Goal: Task Accomplishment & Management: Manage account settings

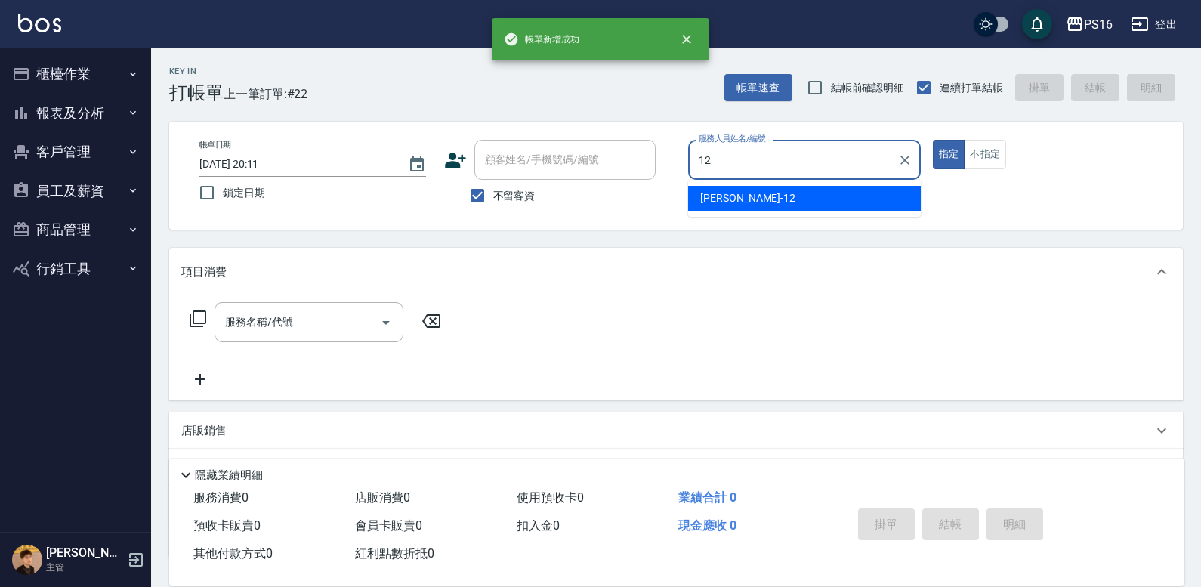
type input "林俞萱-12"
type button "true"
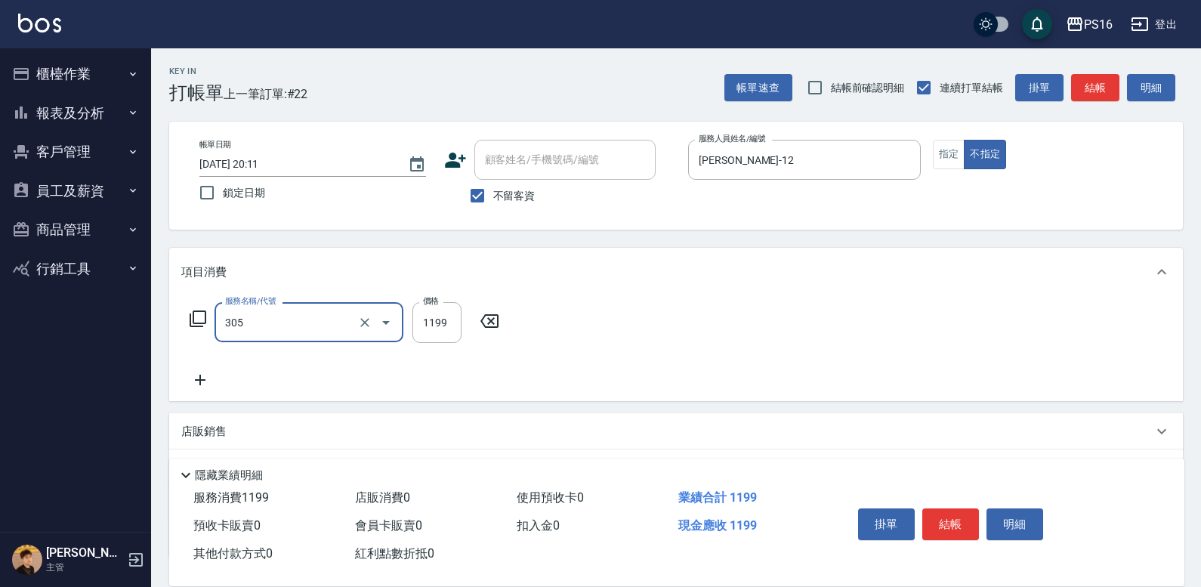
type input "燙髮(活動)(305)"
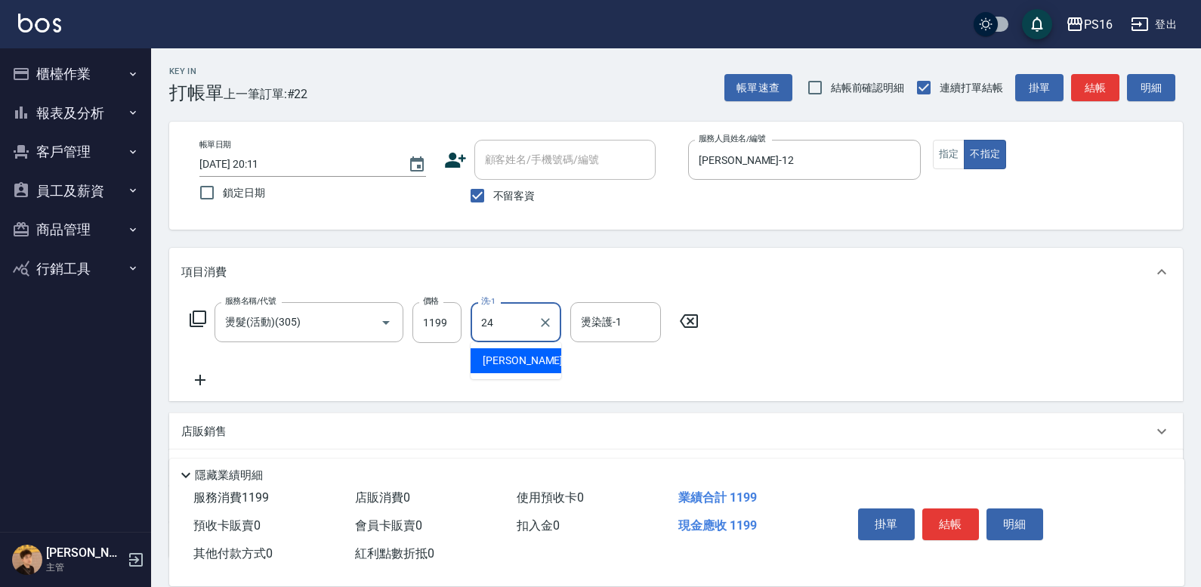
type input "程孜揚-24"
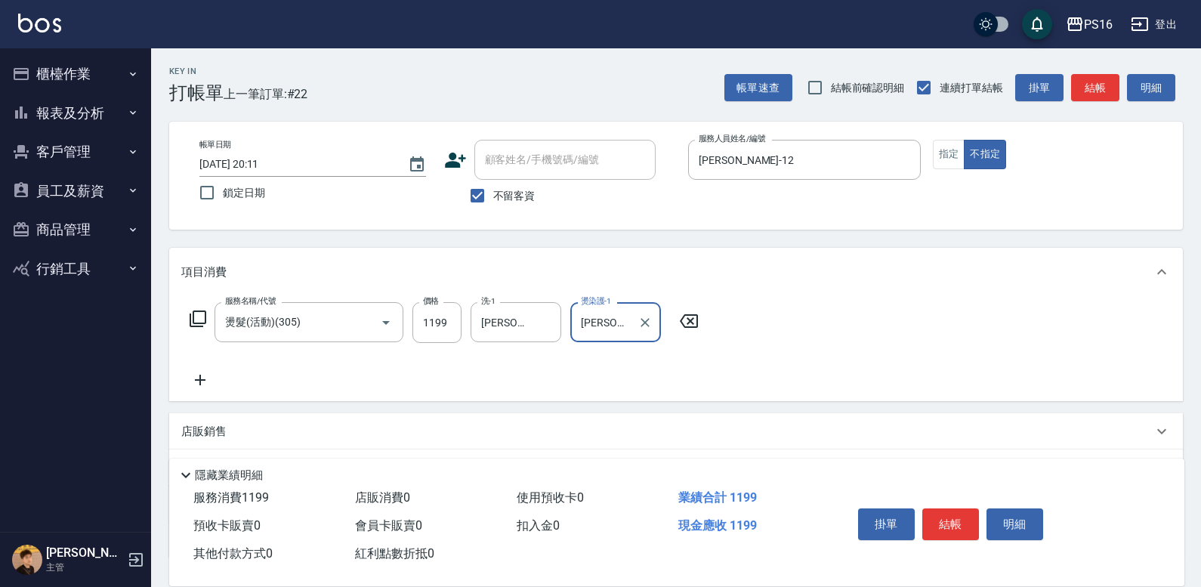
type input "程孜揚-24"
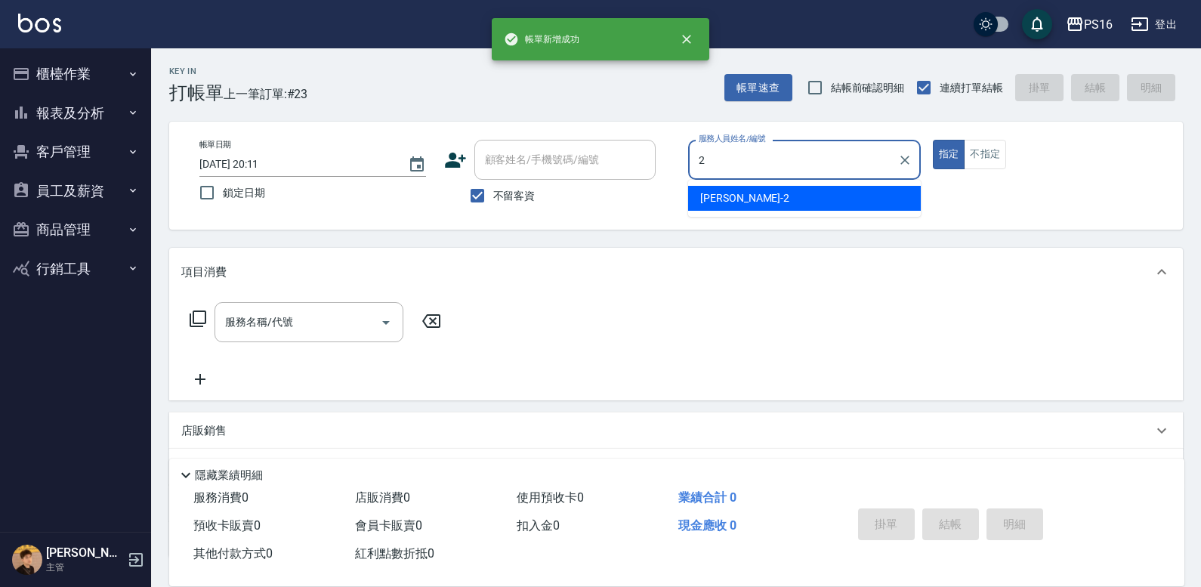
type input "張華涵-2"
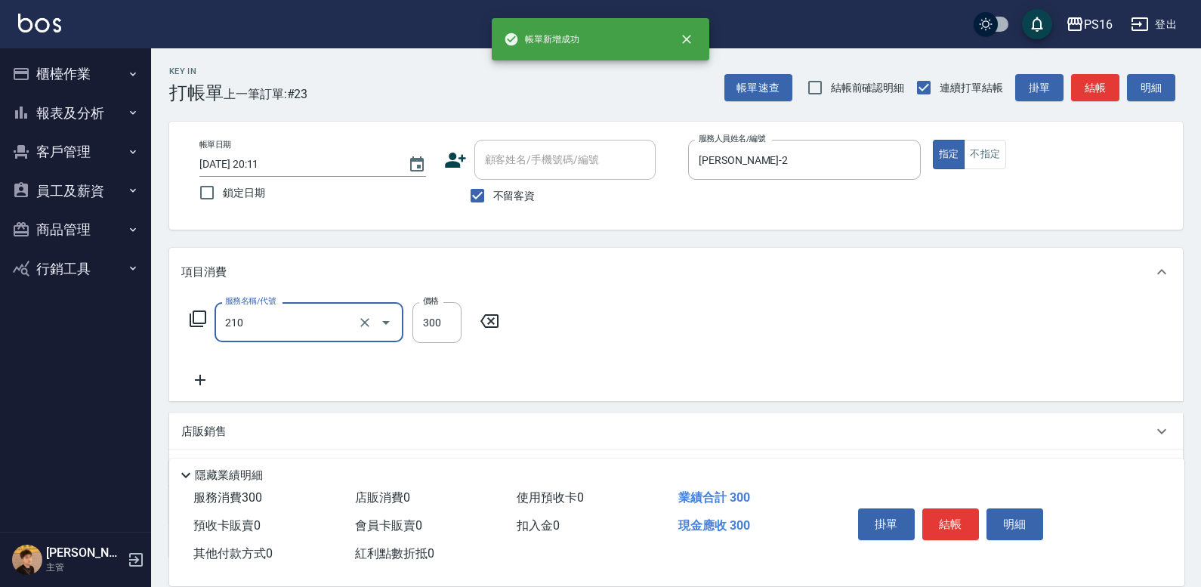
type input "歐娜洗髮精(210)"
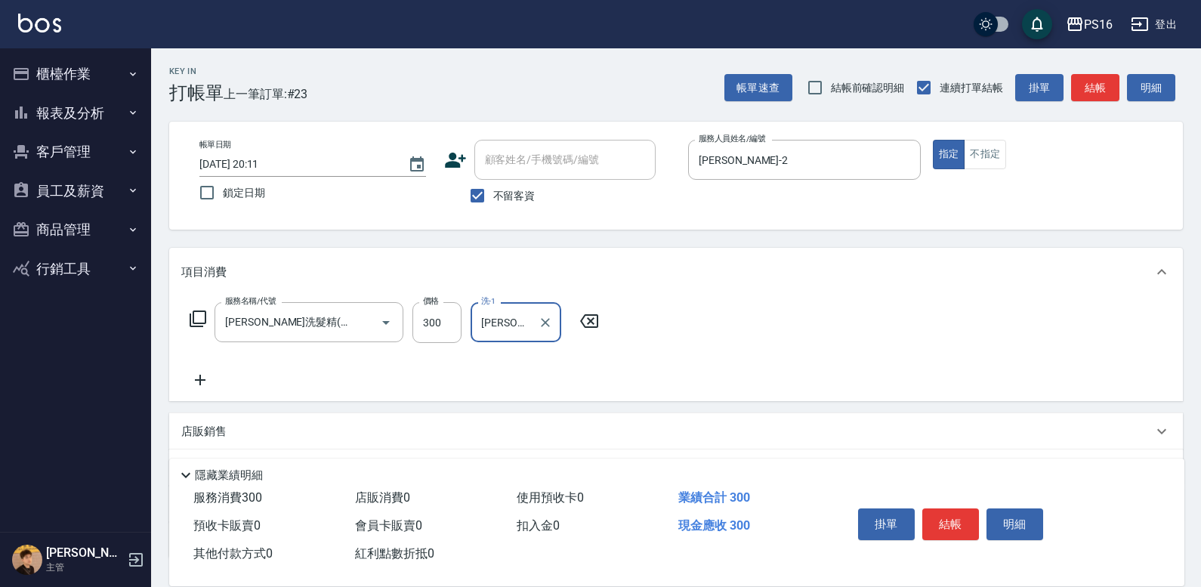
type input "黃姿庭-20"
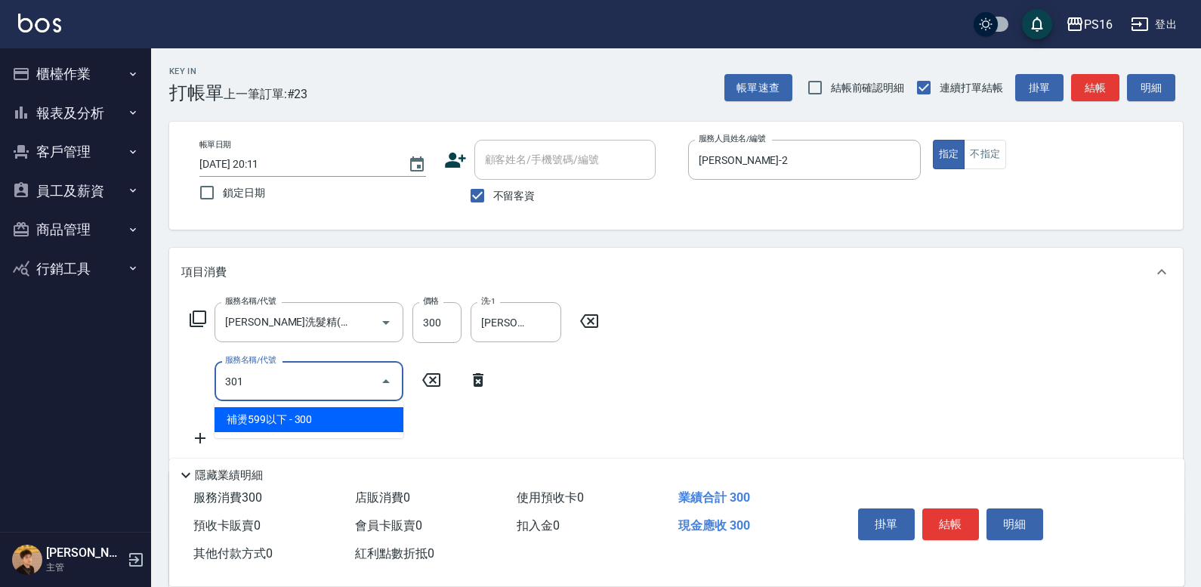
type input "補燙599以下(301)"
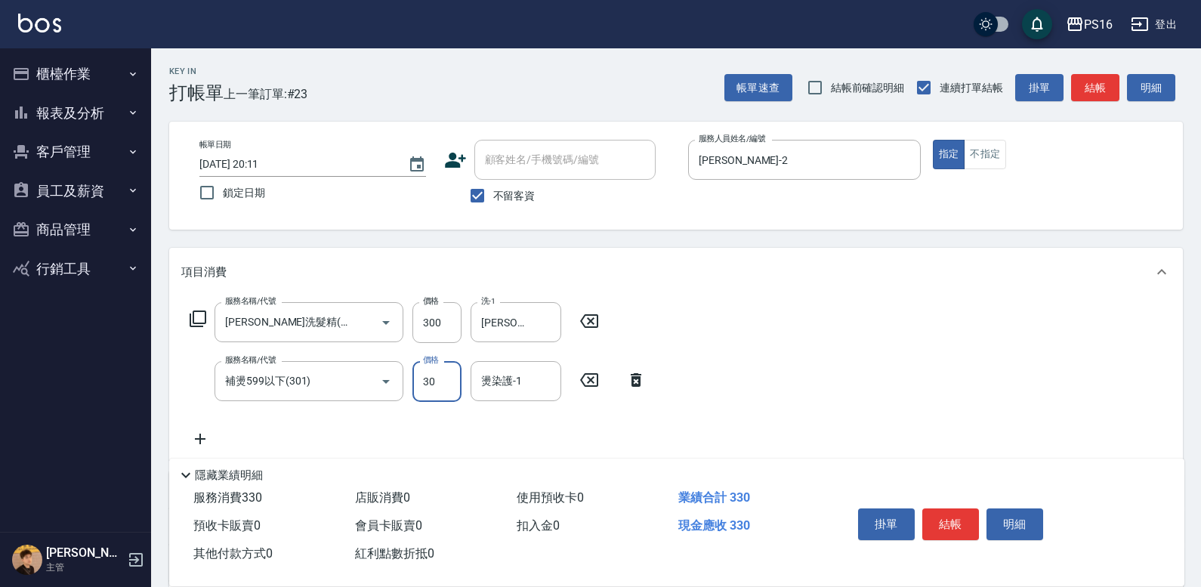
type input "300"
type input "黃姿庭-20"
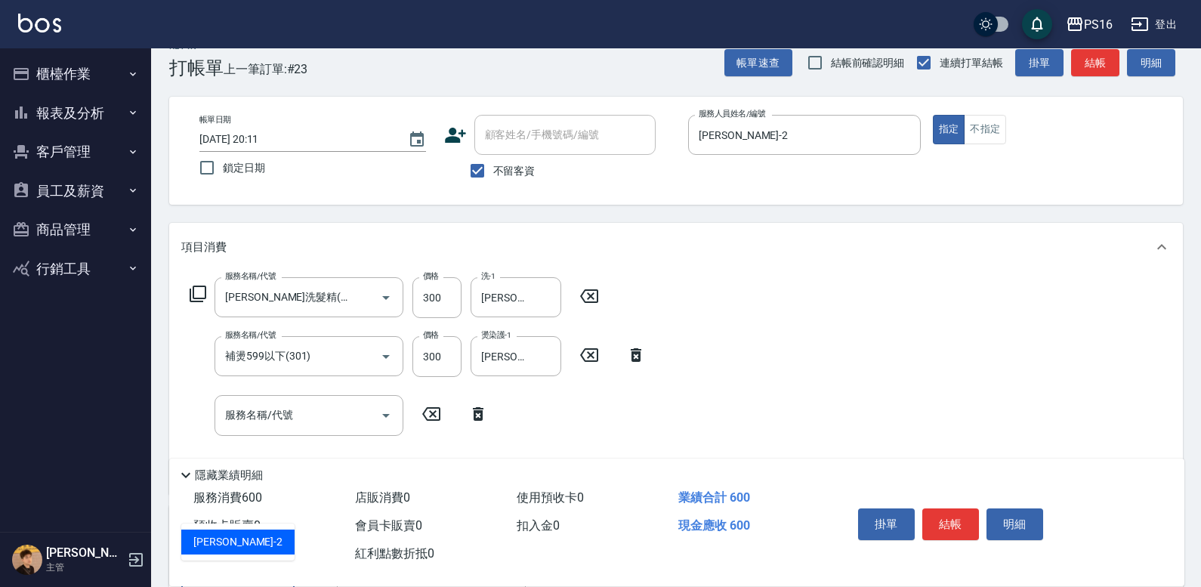
type input "張華涵-2"
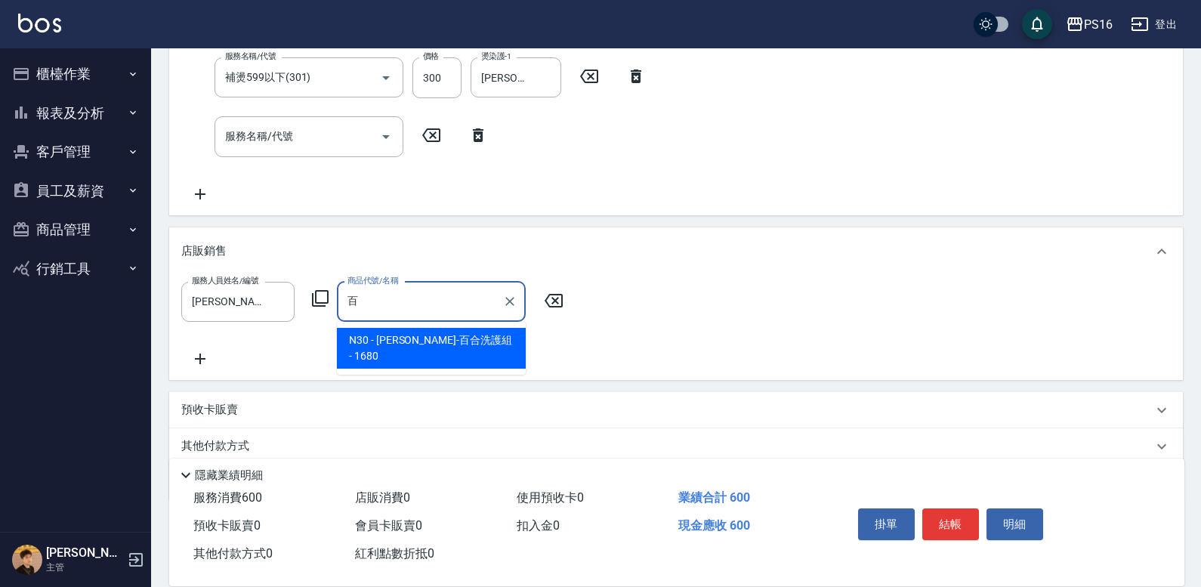
scroll to position [317, 0]
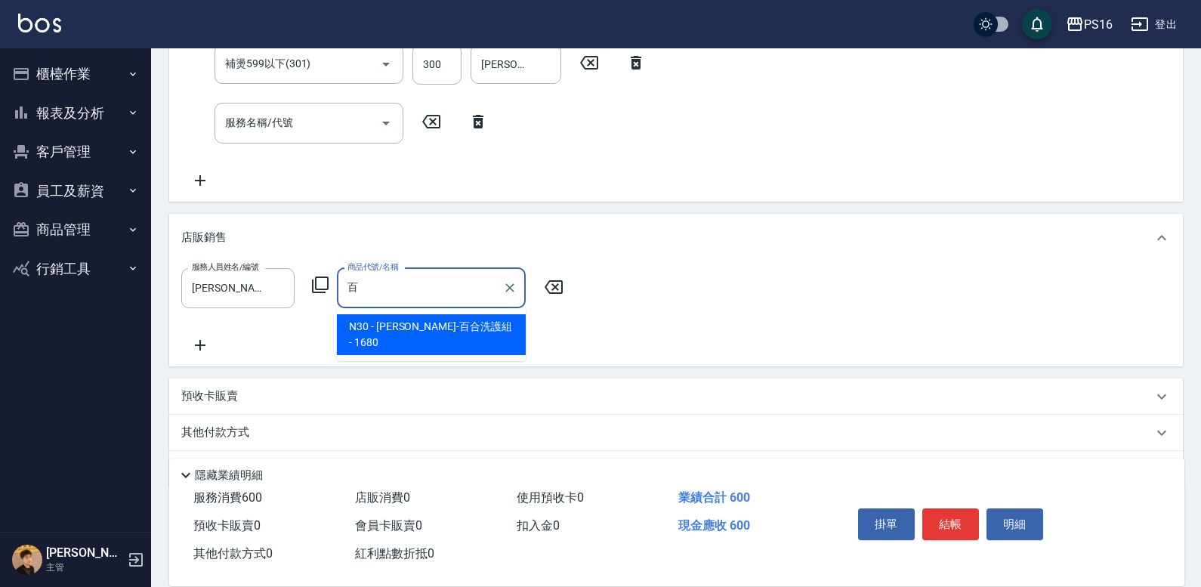
type input "娜普菈-百合洗護組"
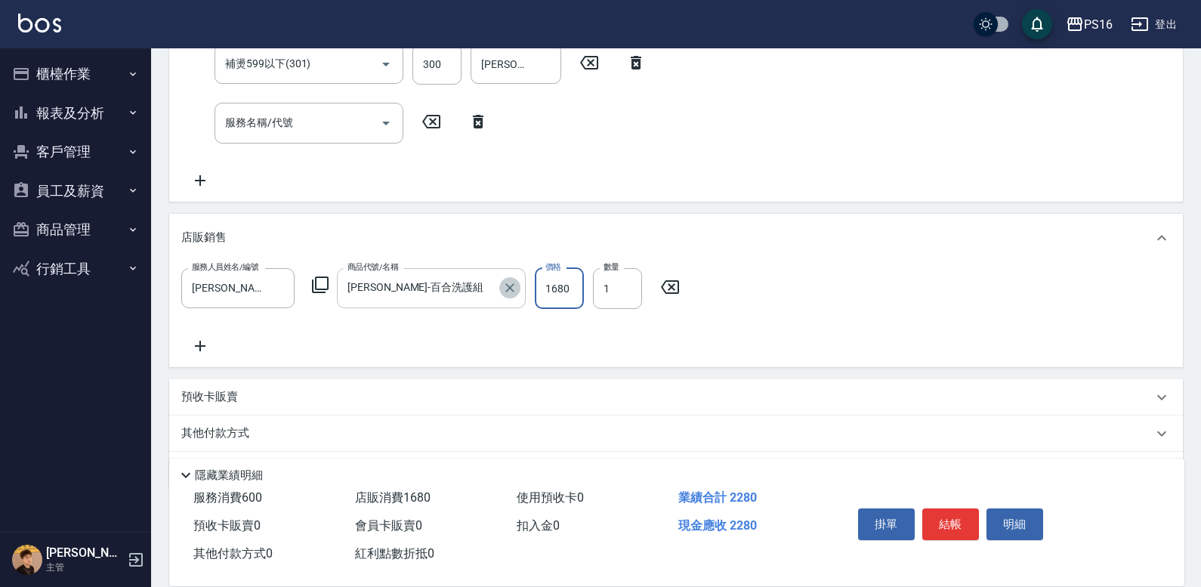
click at [512, 289] on icon "Clear" at bounding box center [509, 287] width 9 height 9
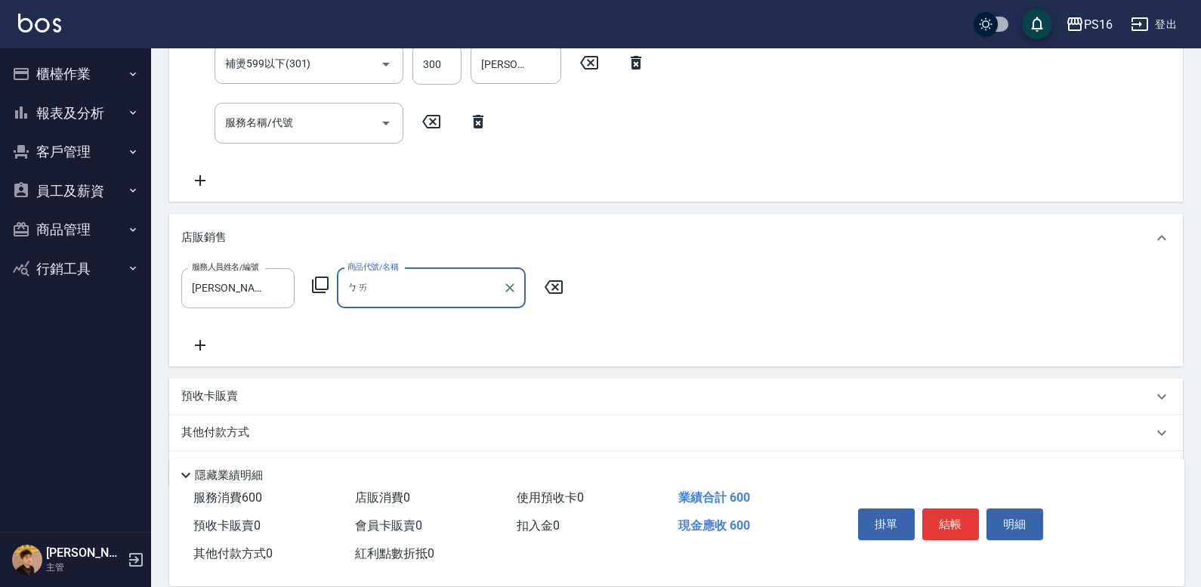
type input "白"
type input "百"
type input "和"
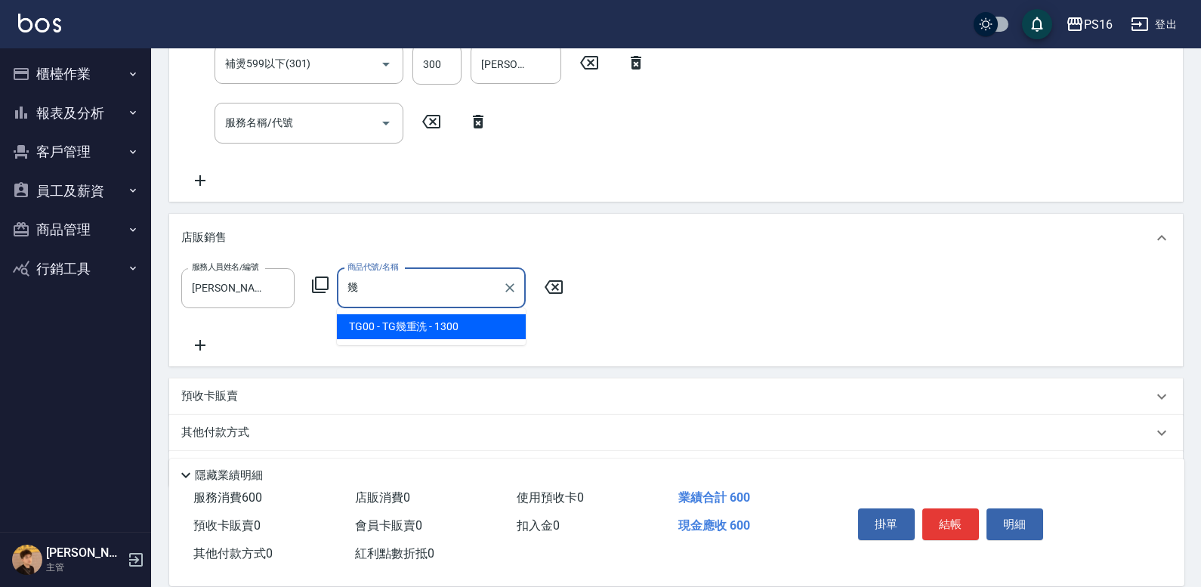
type input "TG幾重洗"
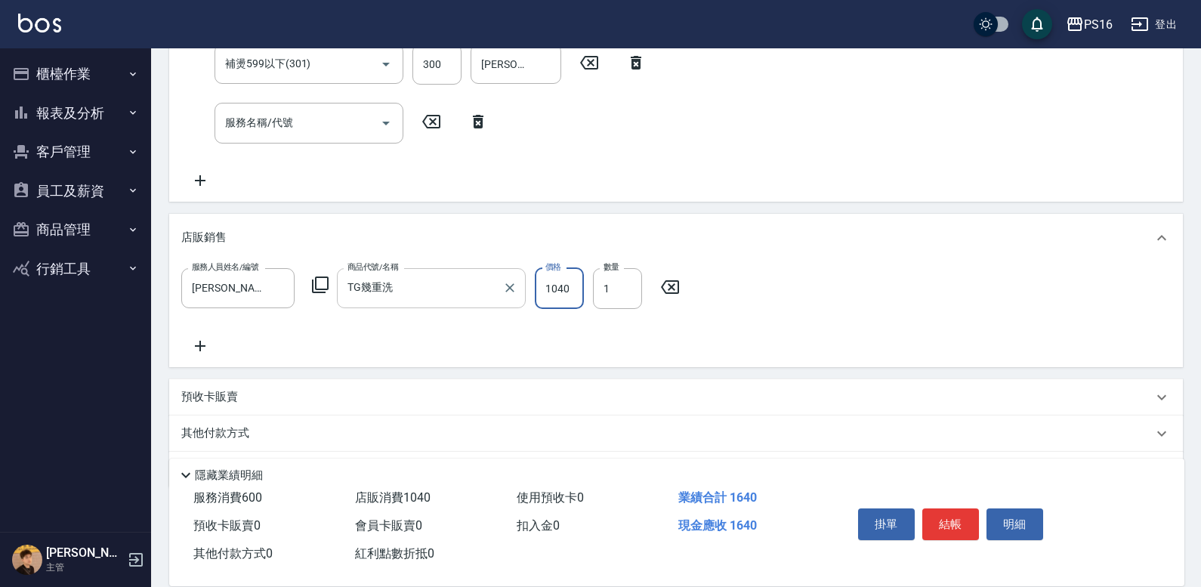
type input "1040"
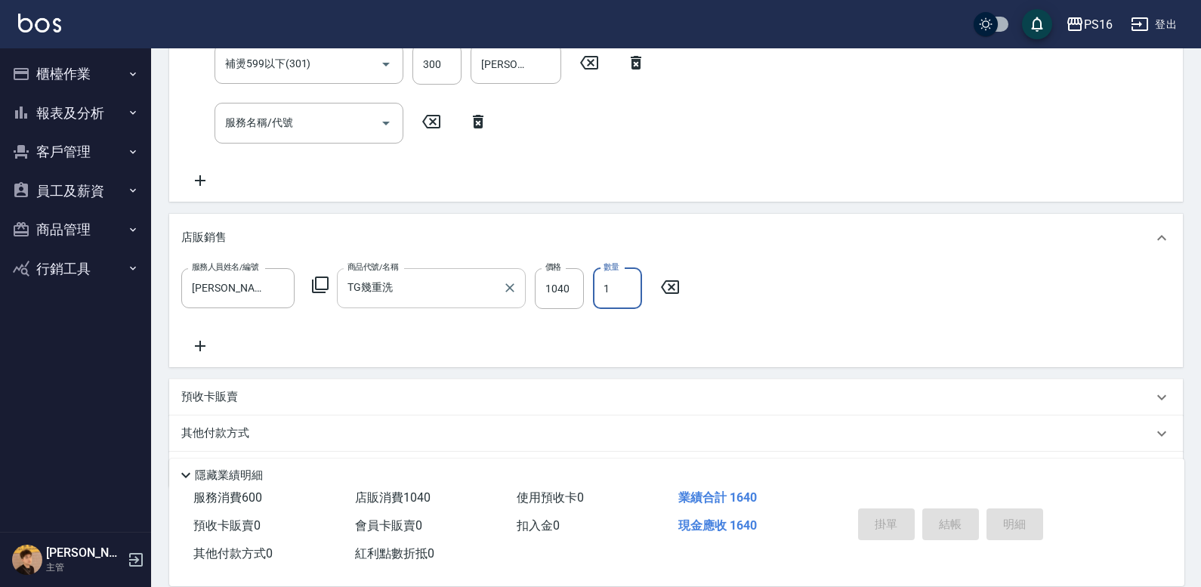
type input "2025/10/07 20:12"
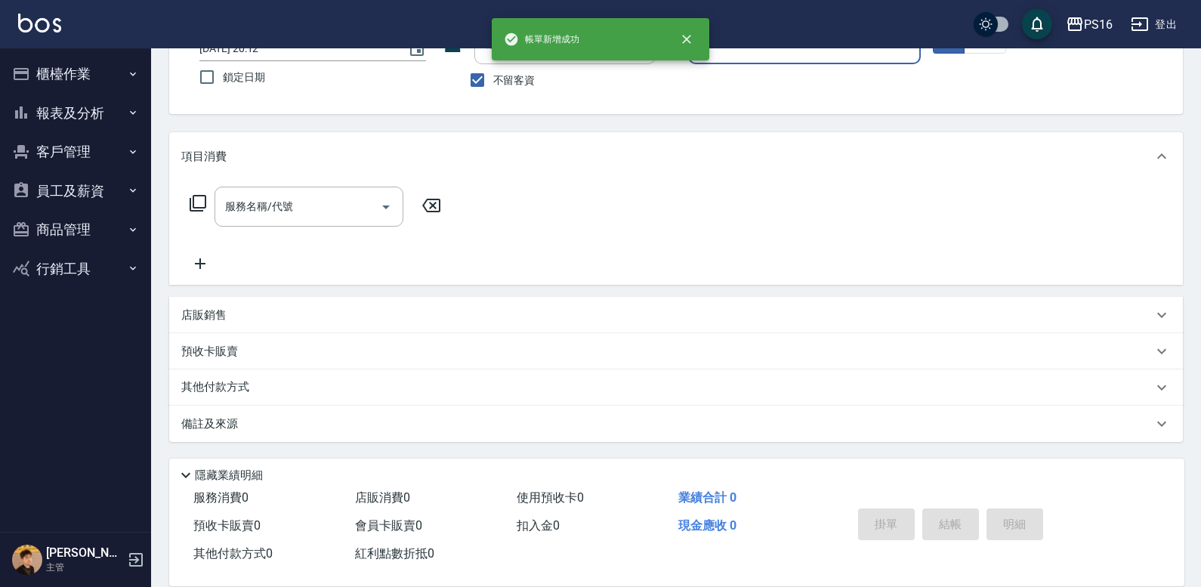
scroll to position [0, 0]
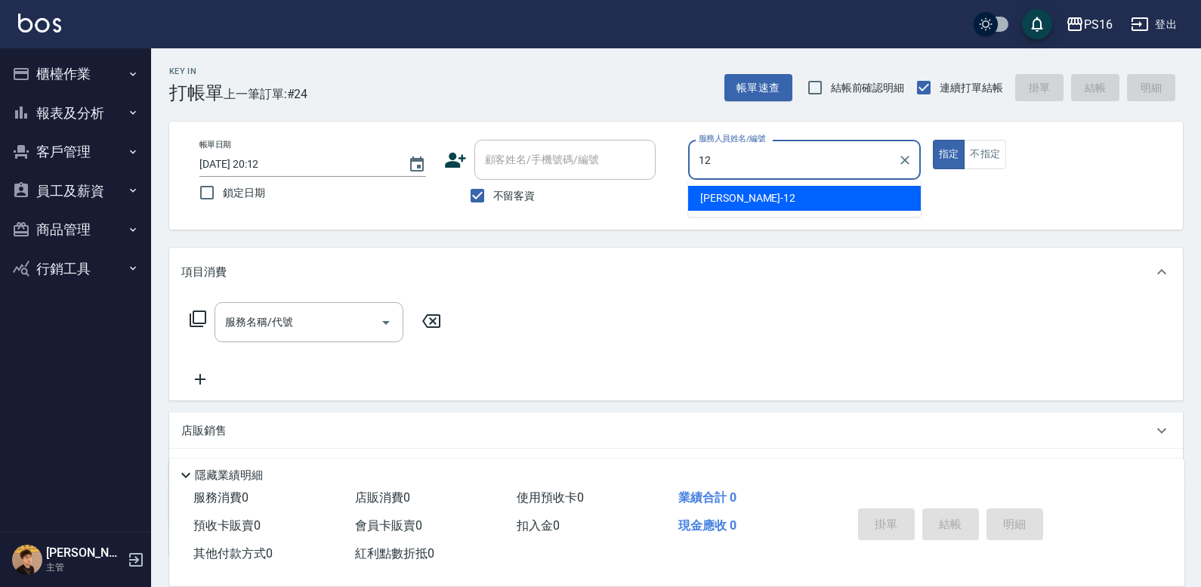
type input "林俞萱-12"
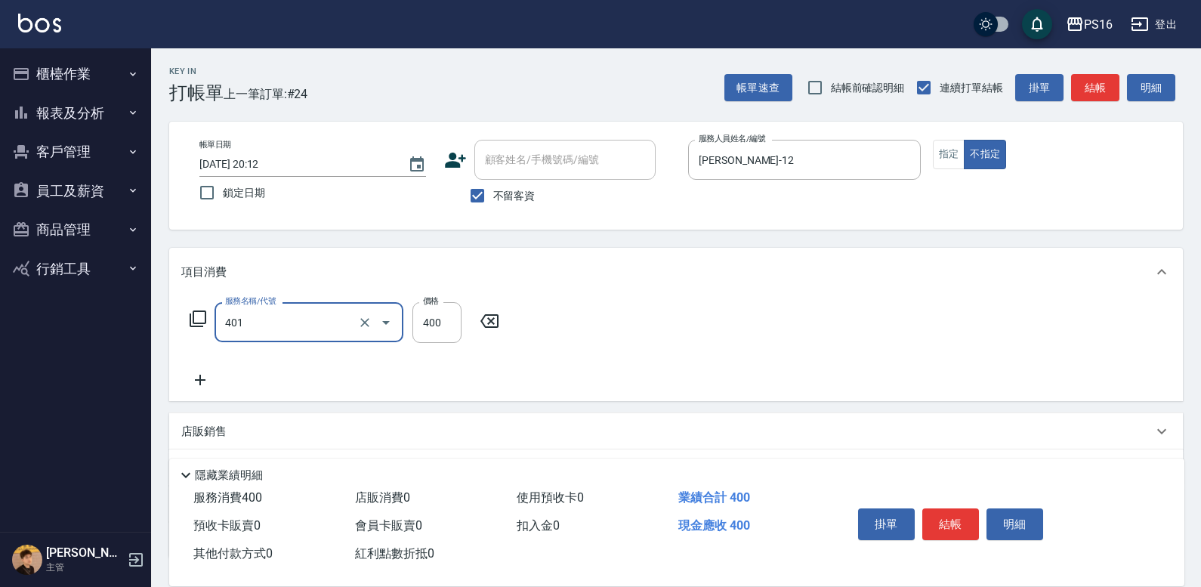
type input "剪髮(401)"
type input "200"
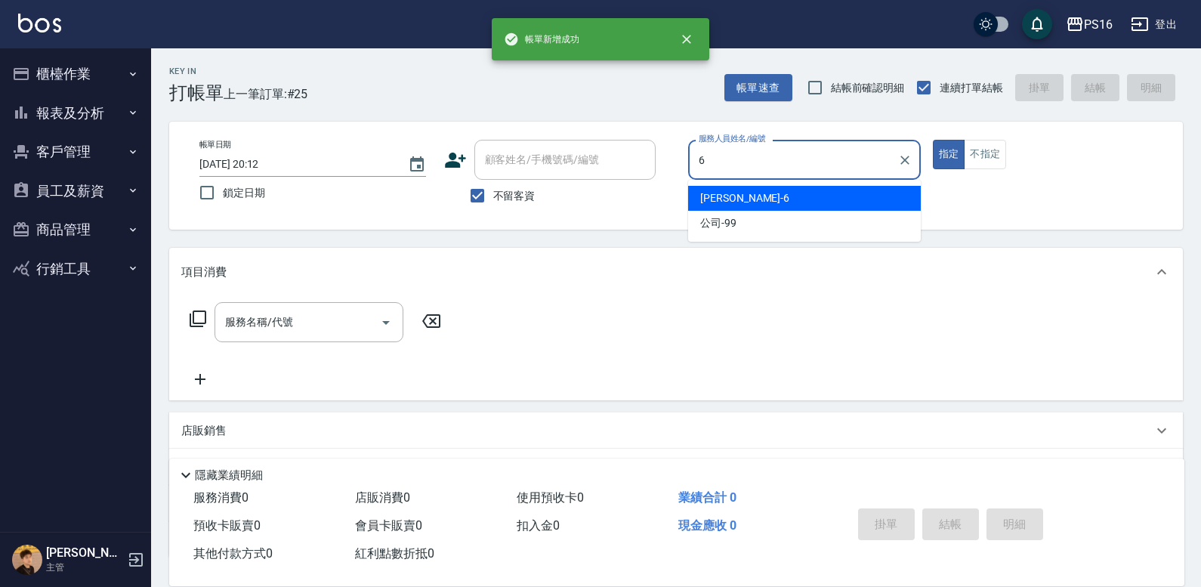
type input "吳俊樺-6"
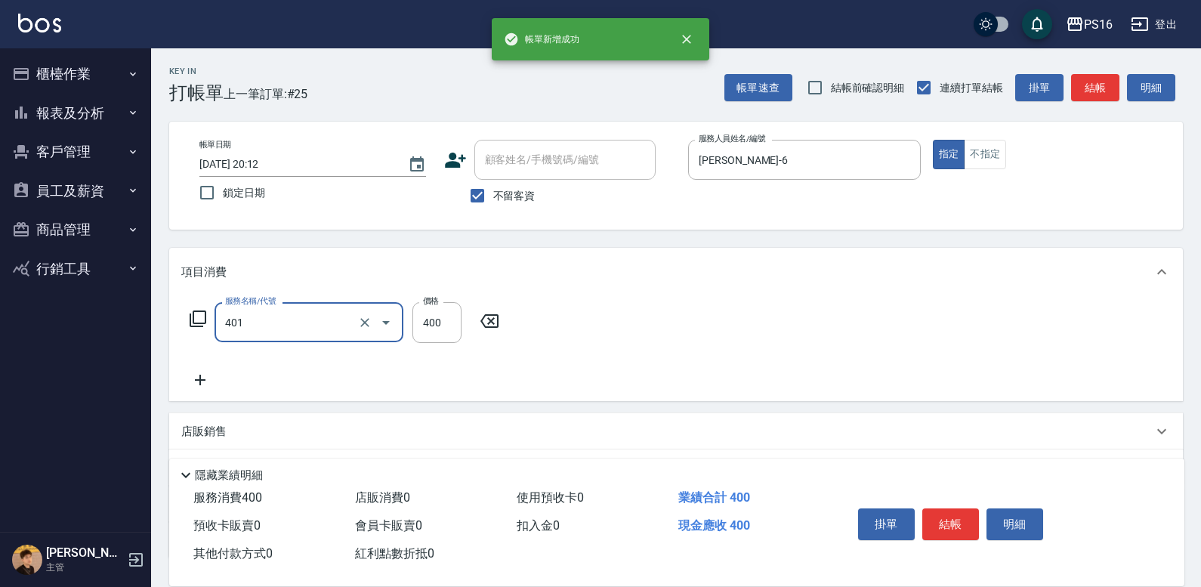
type input "剪髮(401)"
type input "300"
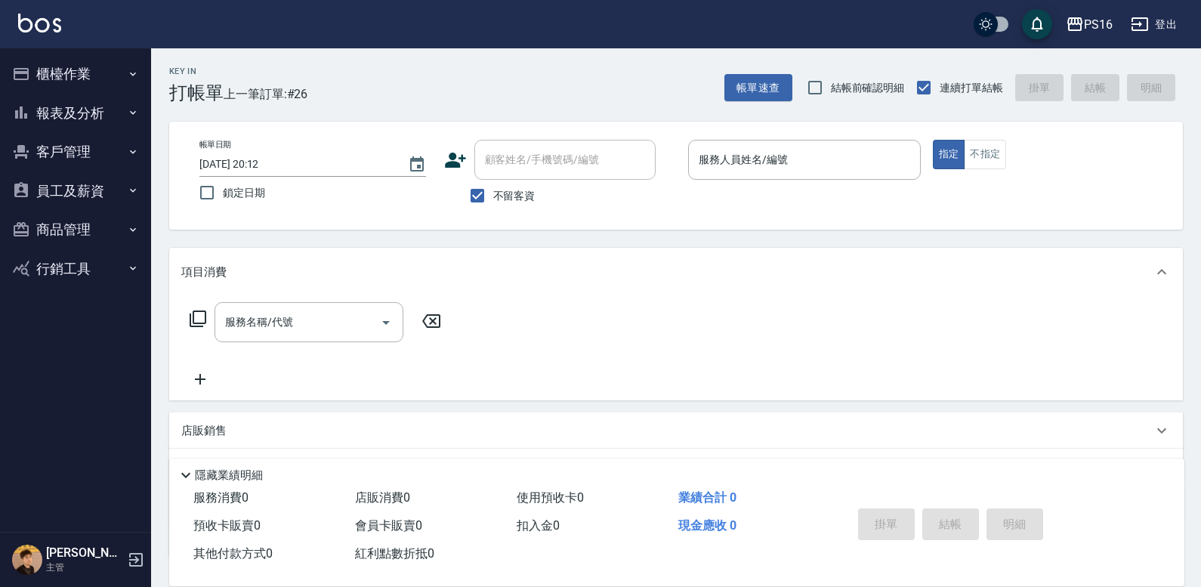
click at [40, 28] on img at bounding box center [39, 23] width 43 height 19
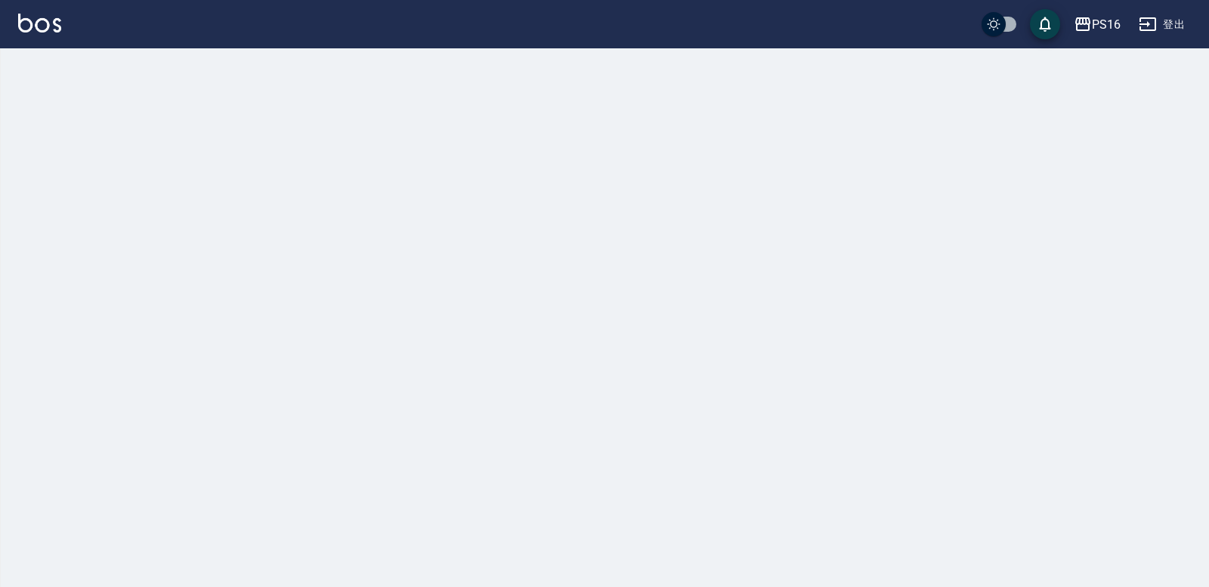
click at [82, 75] on div "PS16 登出" at bounding box center [604, 293] width 1209 height 587
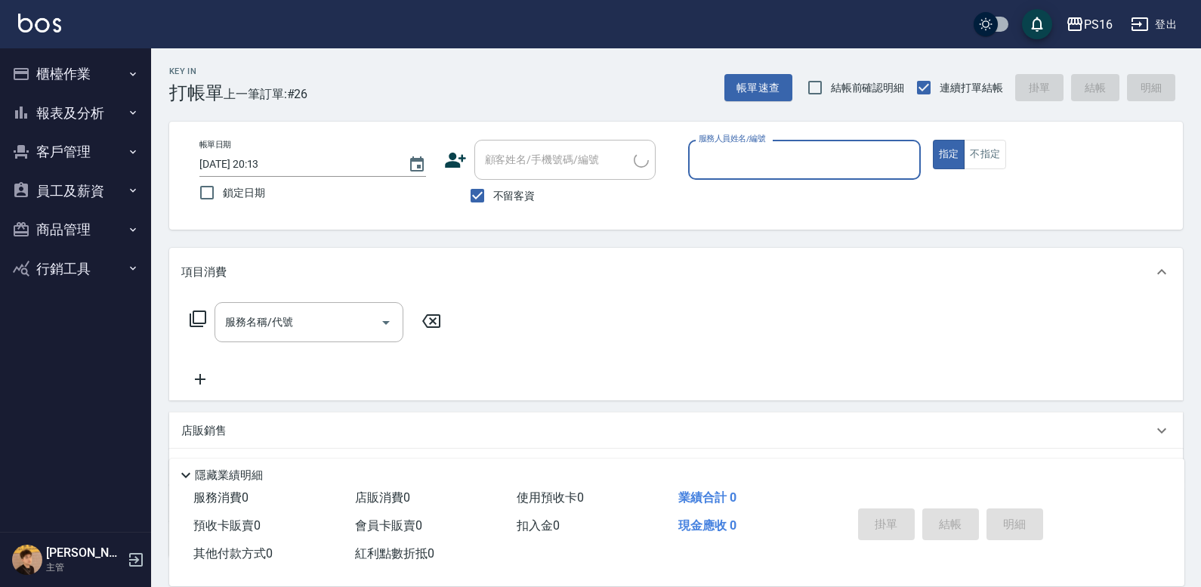
click at [82, 76] on button "櫃檯作業" at bounding box center [75, 73] width 139 height 39
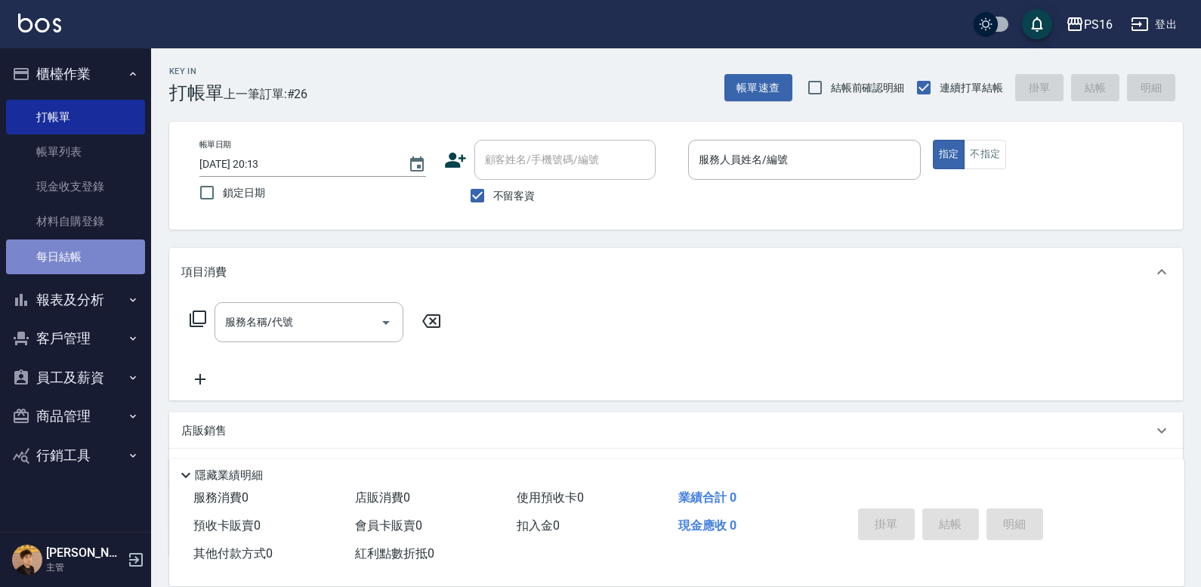
click at [120, 256] on link "每日結帳" at bounding box center [75, 256] width 139 height 35
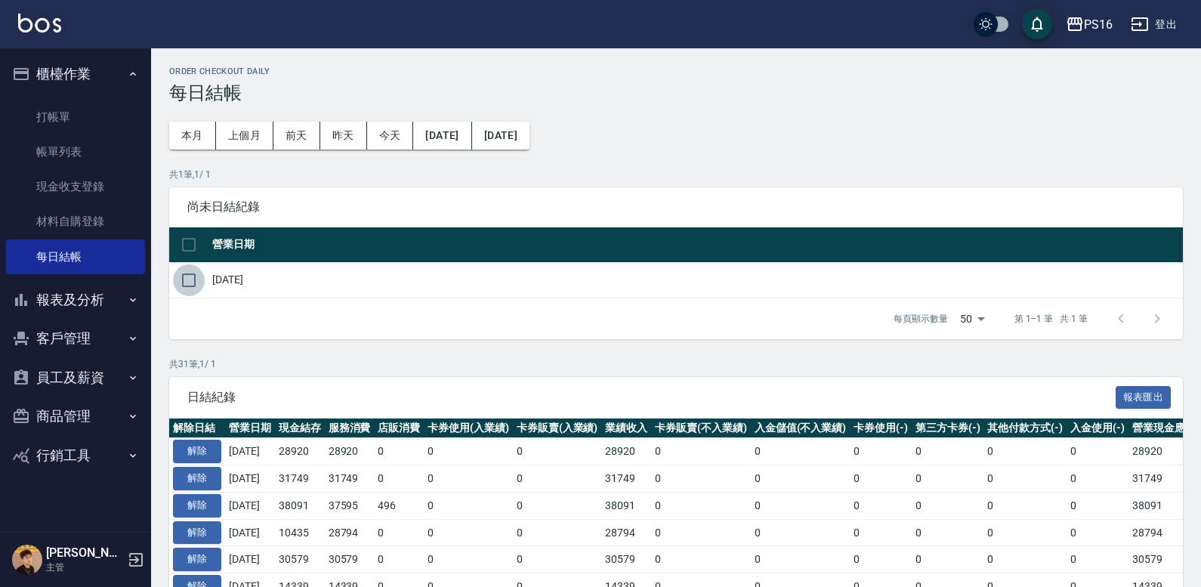
click at [200, 272] on input "checkbox" at bounding box center [189, 280] width 32 height 32
checkbox input "true"
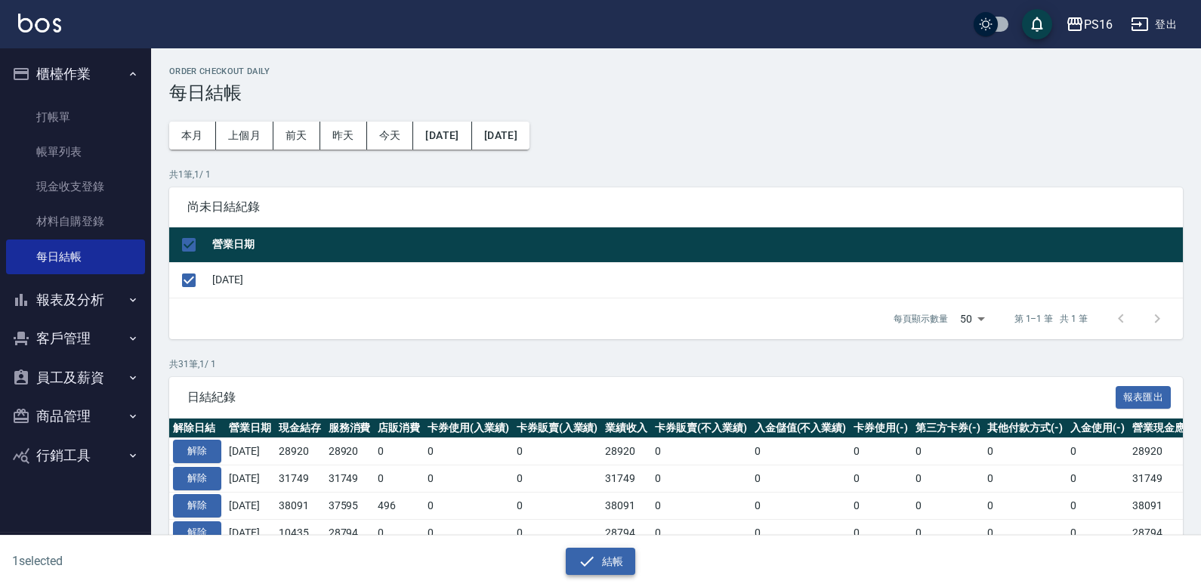
click at [606, 566] on button "結帳" at bounding box center [601, 562] width 70 height 28
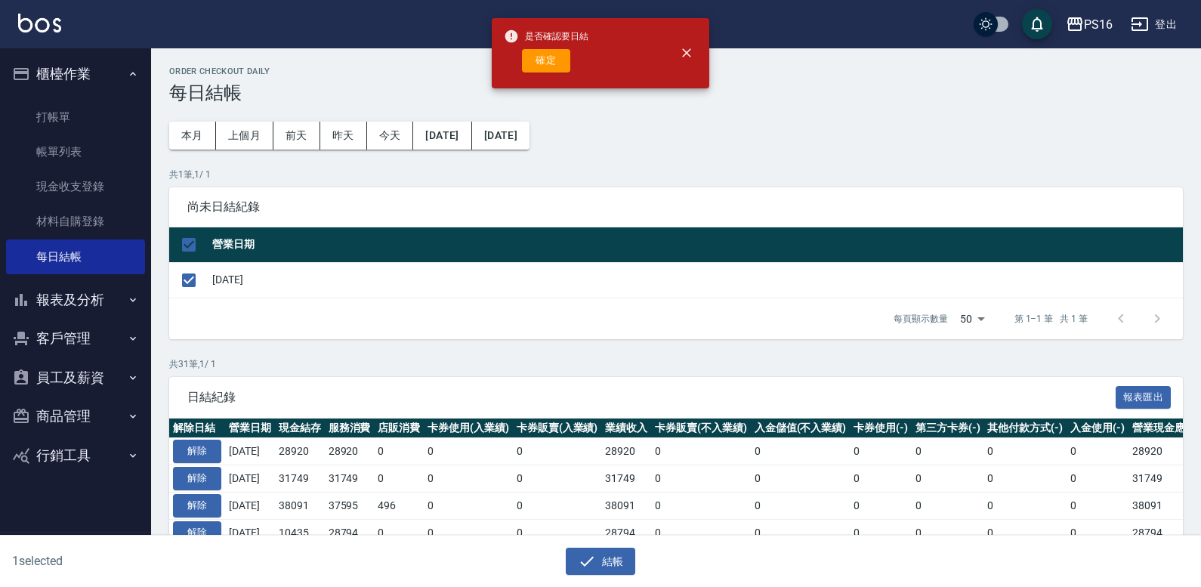
click at [555, 82] on div "是否確認要日結 確定" at bounding box center [601, 53] width 218 height 70
click at [554, 63] on button "確定" at bounding box center [546, 60] width 48 height 23
checkbox input "false"
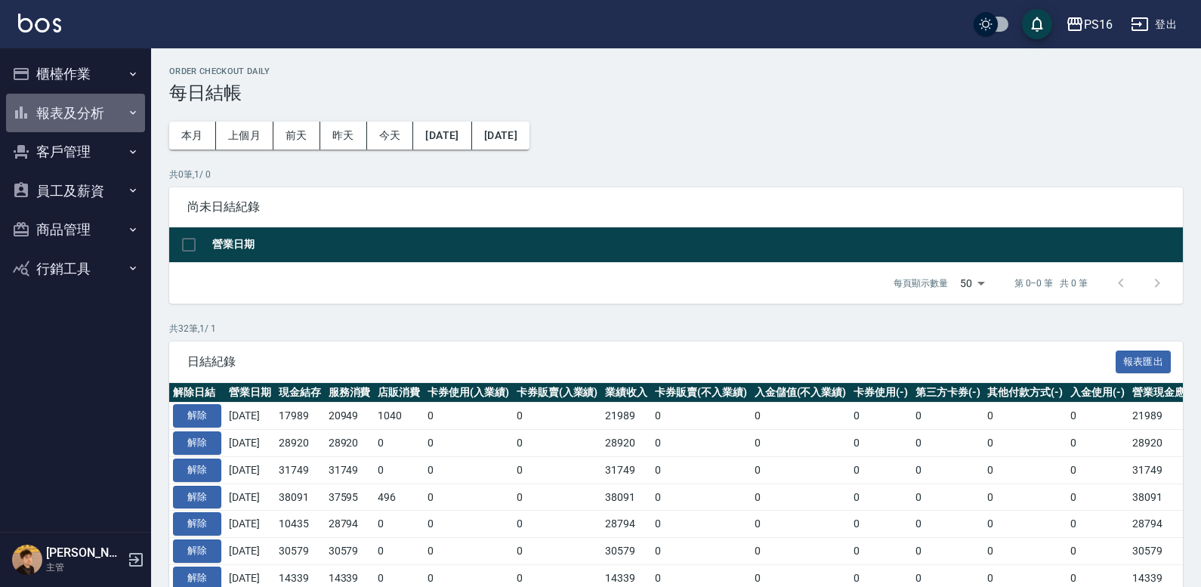
click at [110, 116] on button "報表及分析" at bounding box center [75, 113] width 139 height 39
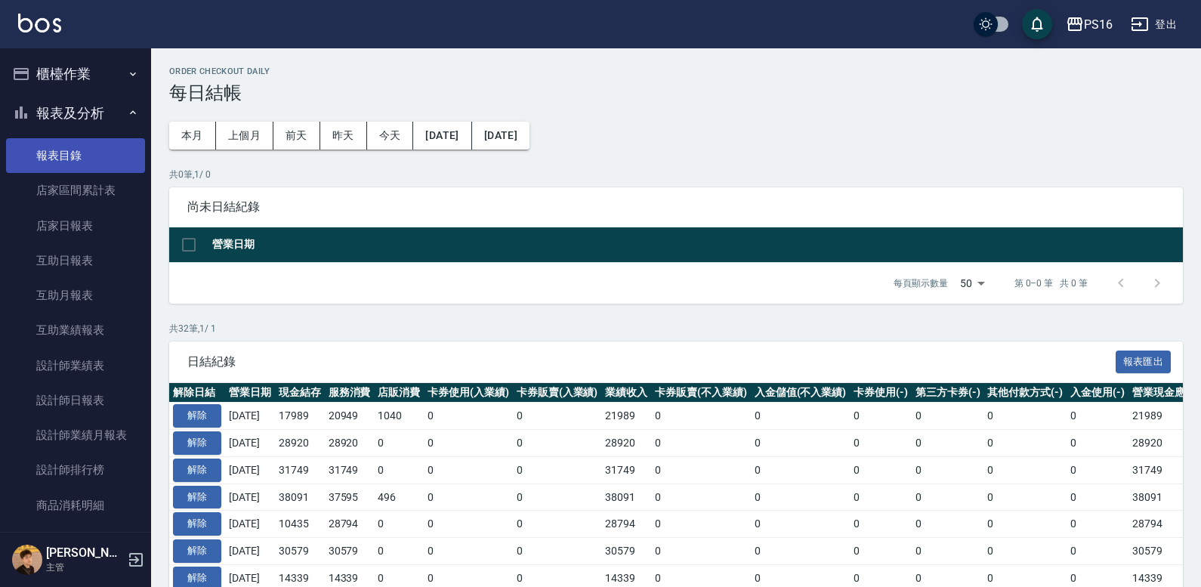
click at [111, 139] on link "報表目錄" at bounding box center [75, 155] width 139 height 35
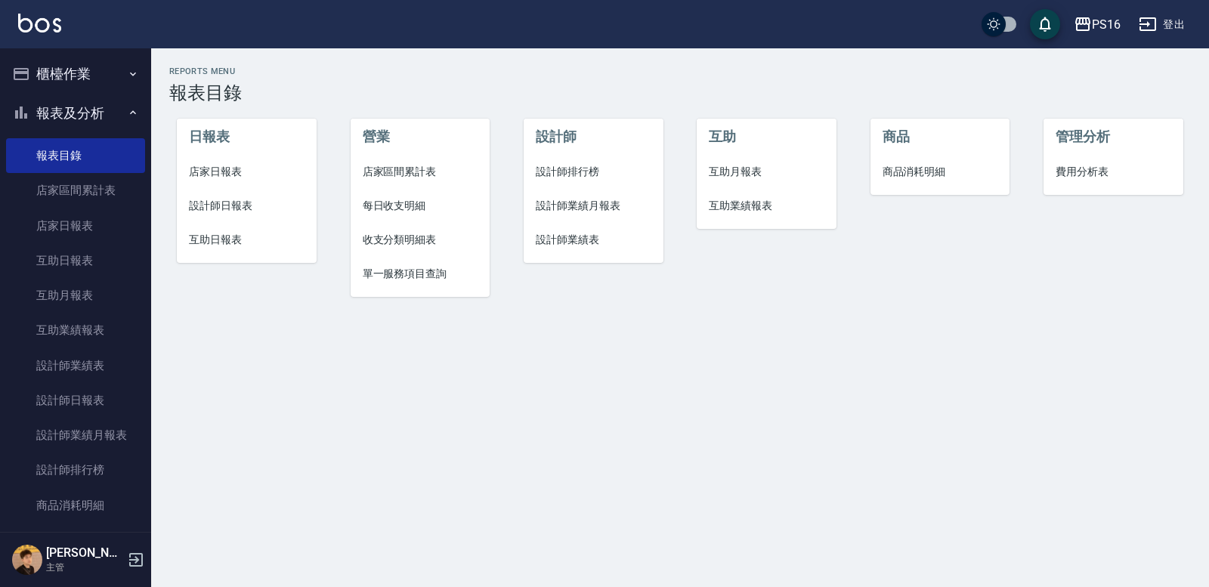
click at [229, 179] on span "店家日報表" at bounding box center [247, 172] width 116 height 16
click at [237, 197] on li "設計師日報表" at bounding box center [247, 206] width 140 height 34
click at [227, 169] on span "店家日報表" at bounding box center [247, 172] width 116 height 16
click at [215, 177] on span "店家日報表" at bounding box center [247, 172] width 116 height 16
click at [225, 199] on span "設計師日報表" at bounding box center [247, 206] width 116 height 16
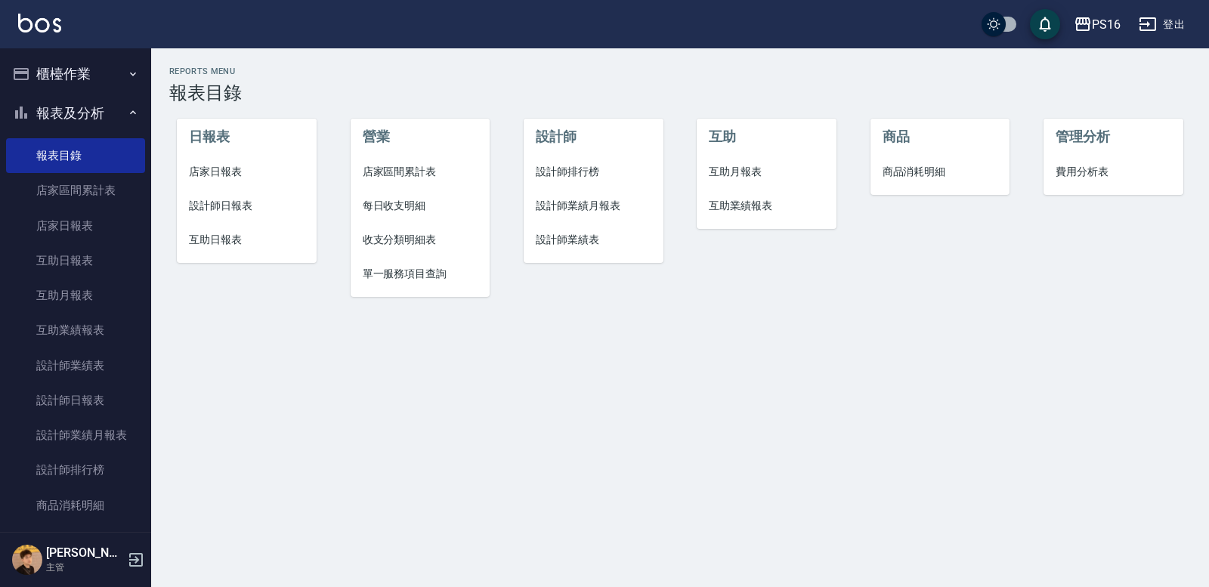
click at [243, 240] on span "互助日報表" at bounding box center [247, 240] width 116 height 16
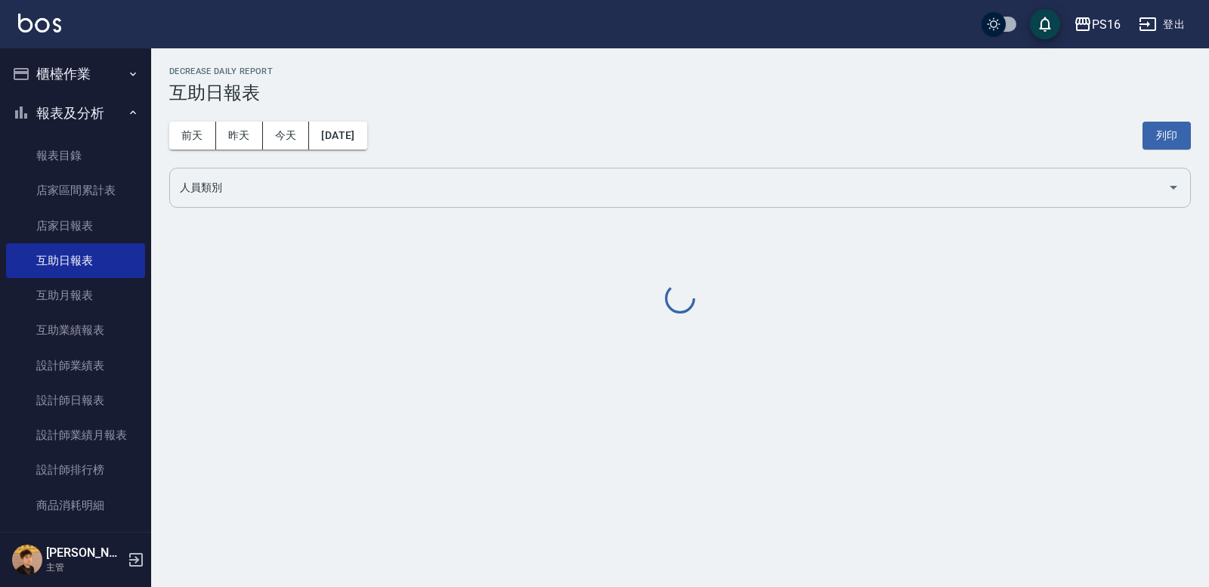
click at [249, 184] on input "人員類別" at bounding box center [668, 188] width 985 height 26
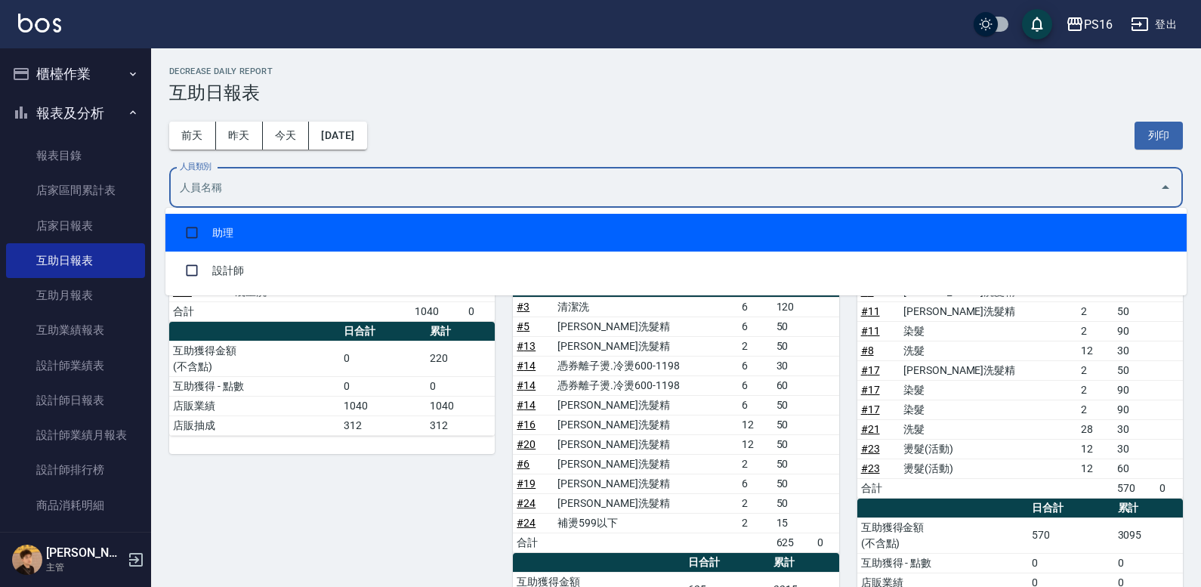
click at [249, 221] on li "助理" at bounding box center [675, 233] width 1021 height 38
checkbox input "true"
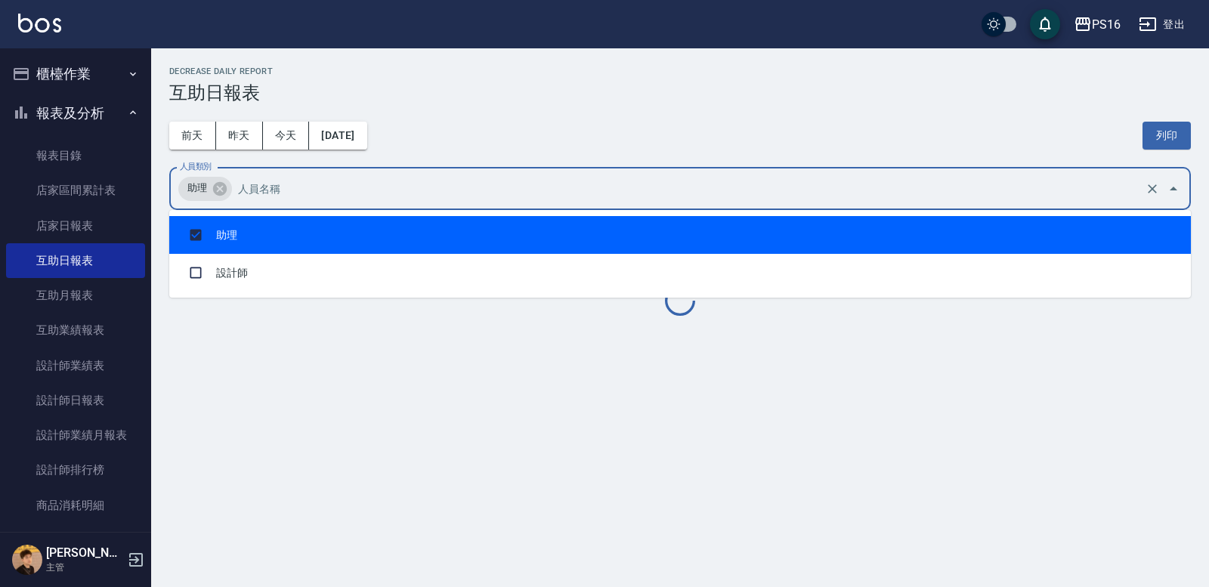
click at [595, 108] on div "前天 昨天 今天 2025/10/07 列印" at bounding box center [679, 136] width 1021 height 64
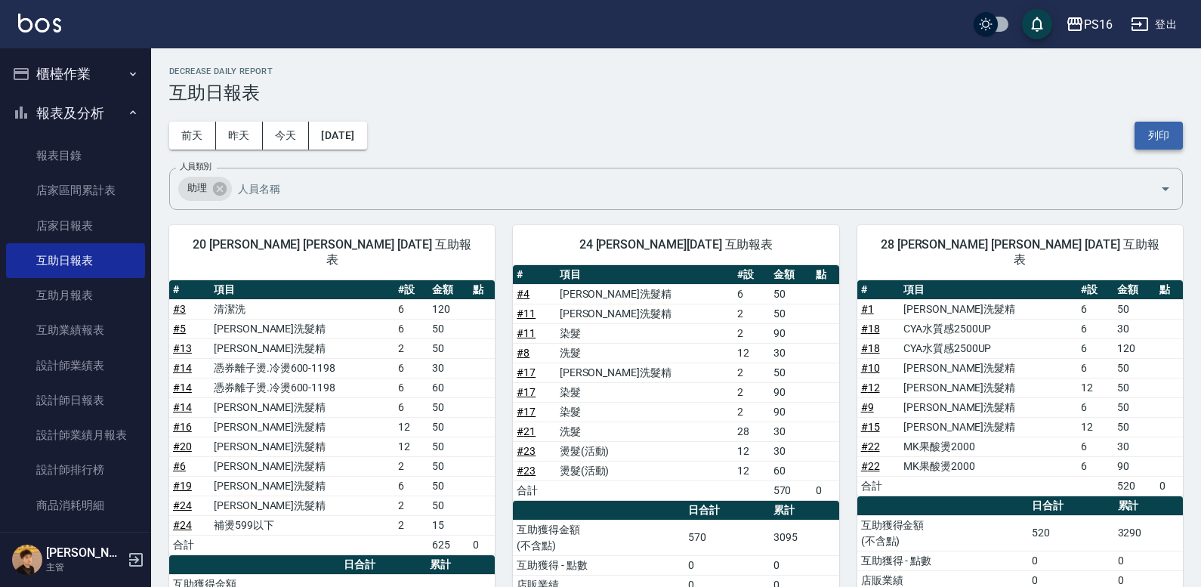
click at [1160, 125] on button "列印" at bounding box center [1159, 136] width 48 height 28
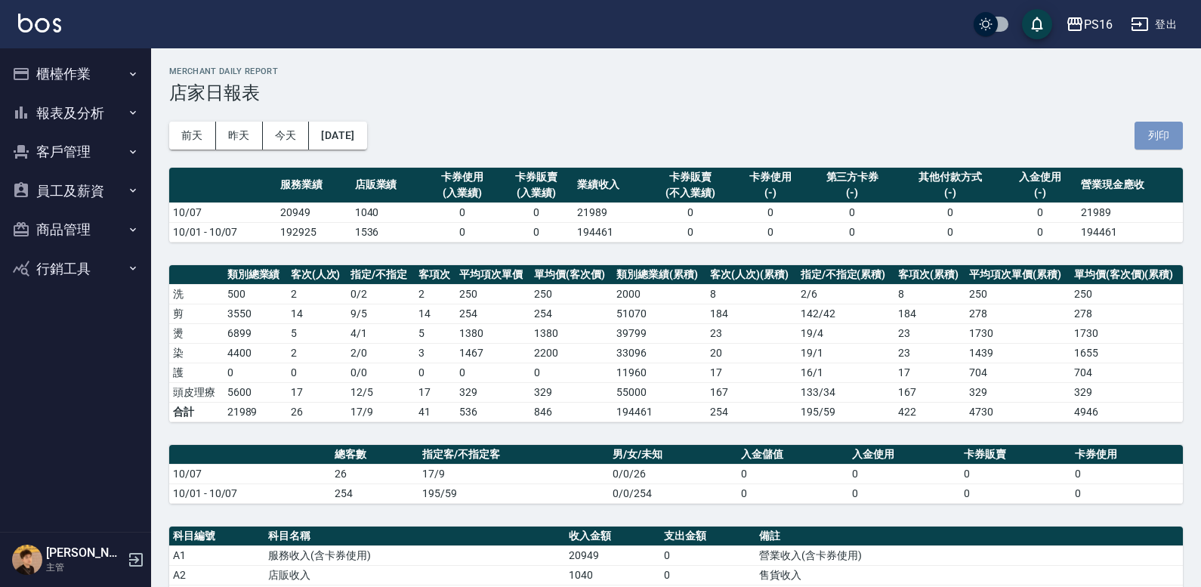
click at [1157, 121] on div "[DATE] [DATE] [DATE] [DATE] 列印" at bounding box center [676, 136] width 1014 height 64
click at [1154, 132] on button "列印" at bounding box center [1159, 136] width 48 height 28
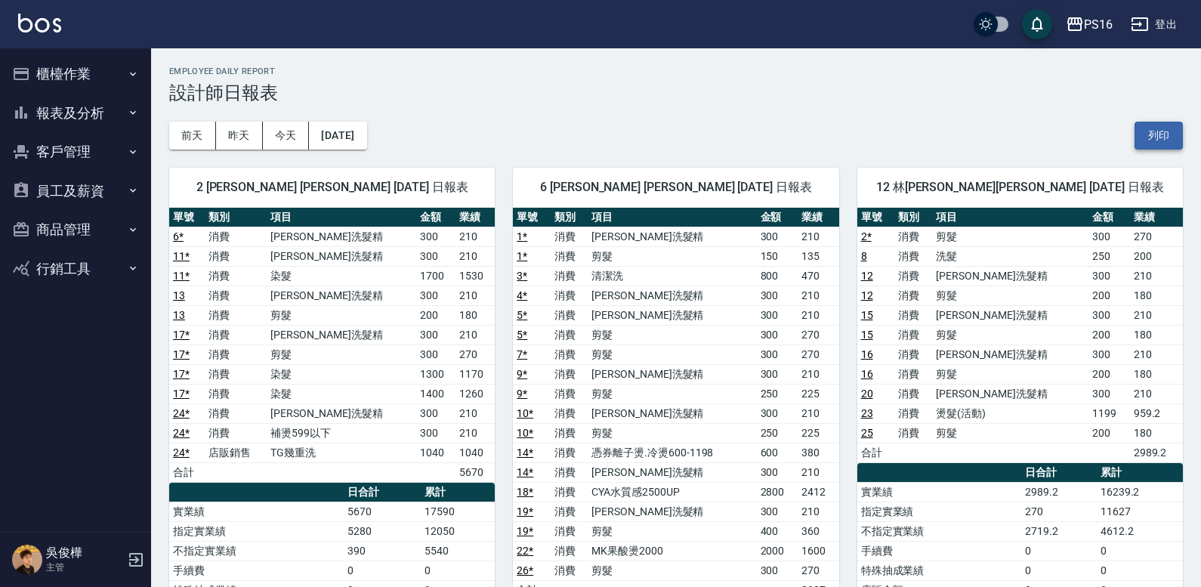
click at [1160, 147] on button "列印" at bounding box center [1159, 136] width 48 height 28
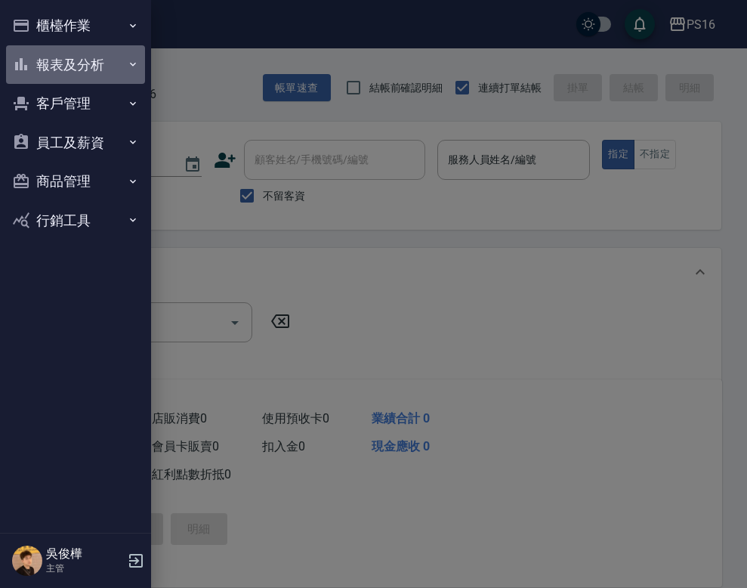
click at [66, 57] on button "報表及分析" at bounding box center [75, 64] width 139 height 39
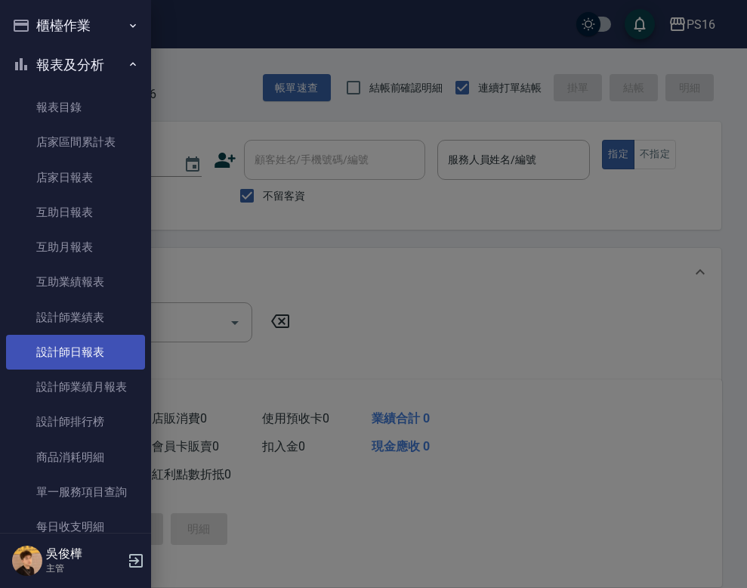
click at [105, 344] on link "設計師日報表" at bounding box center [75, 352] width 139 height 35
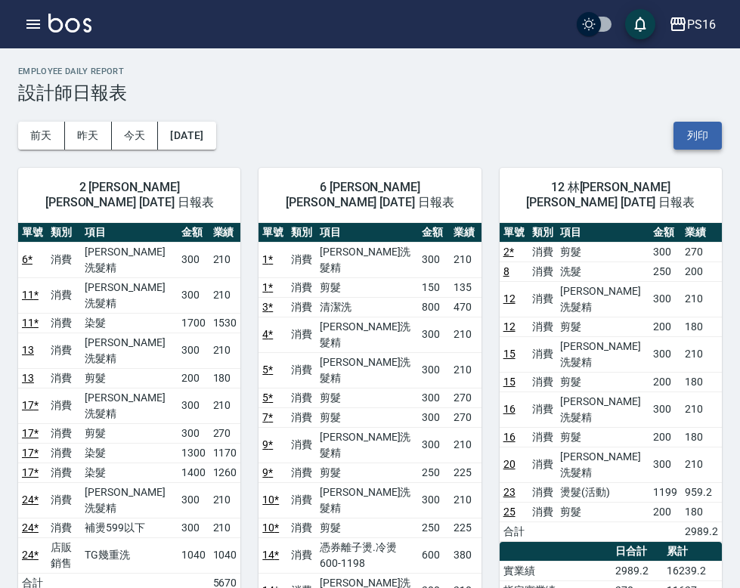
click at [688, 141] on button "列印" at bounding box center [697, 136] width 48 height 28
